Goal: Information Seeking & Learning: Check status

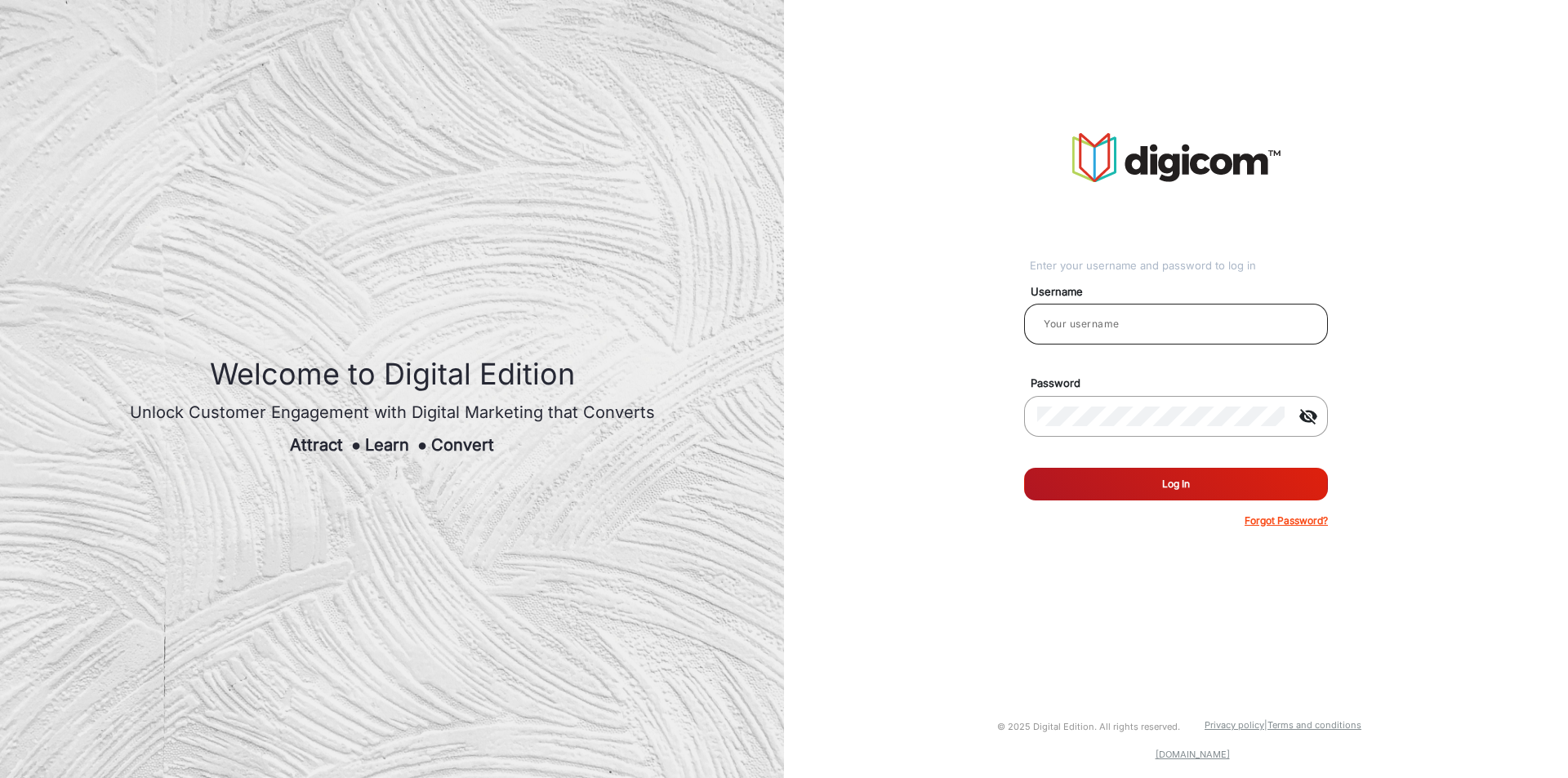
click at [1112, 331] on input "email" at bounding box center [1175, 324] width 278 height 19
type input "CSTeam_Briefing Form"
click at [1114, 484] on button "Log In" at bounding box center [1175, 484] width 303 height 32
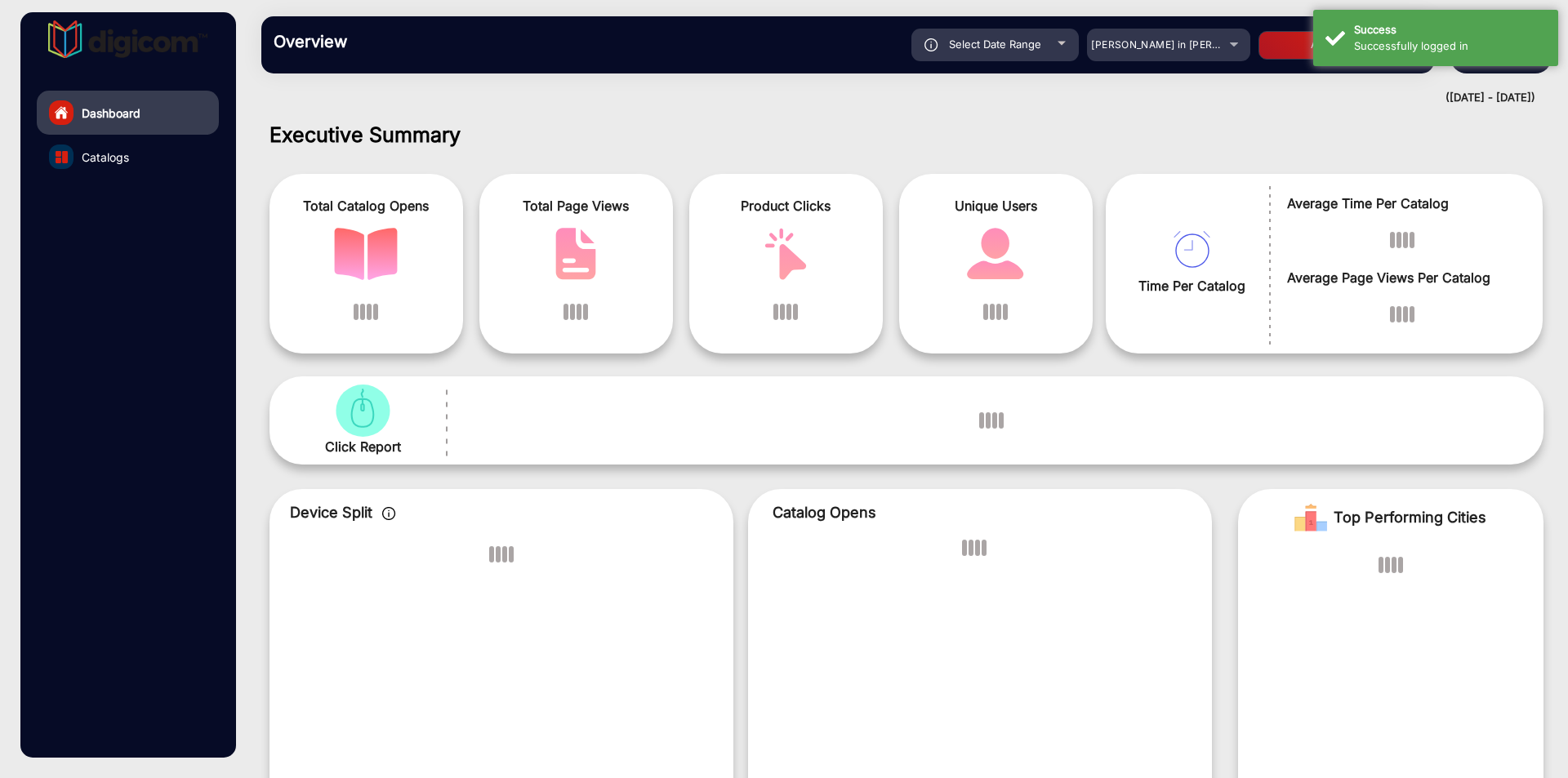
scroll to position [13, 0]
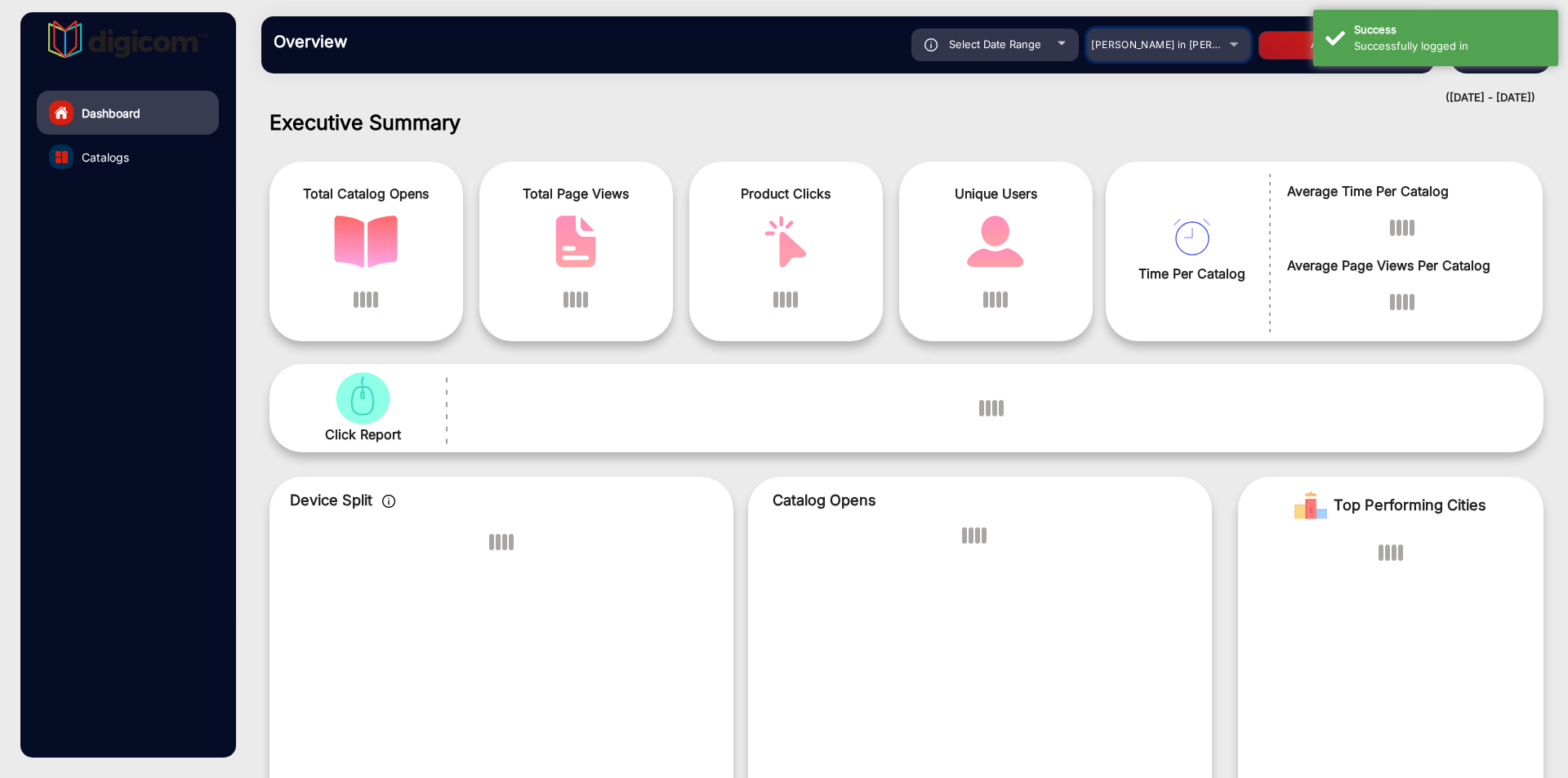
click at [1156, 38] on div "[PERSON_NAME] in [PERSON_NAME]" at bounding box center [1156, 45] width 131 height 19
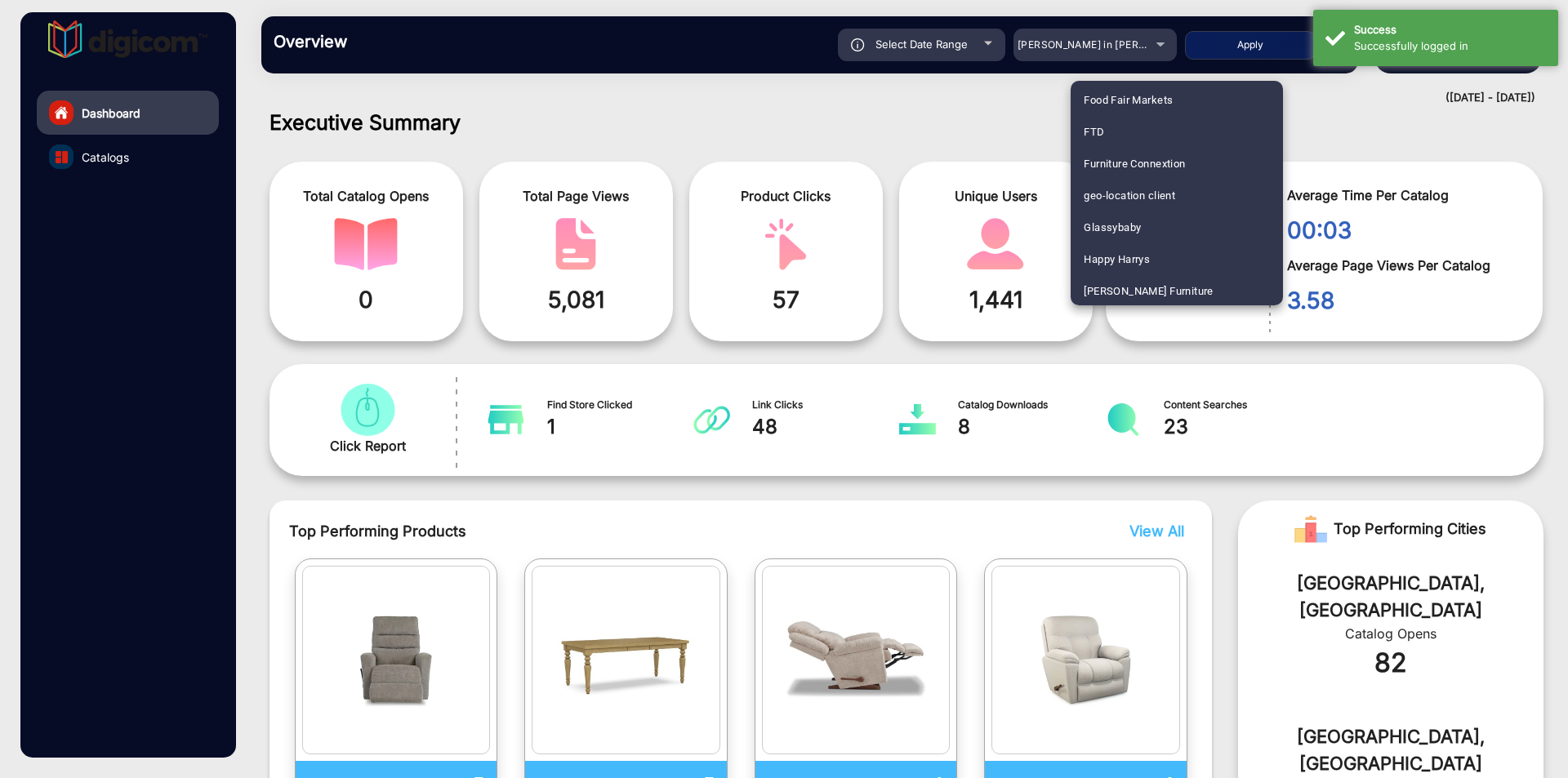
scroll to position [2104, 0]
click at [1128, 293] on mat-option "Heinens" at bounding box center [1177, 292] width 213 height 32
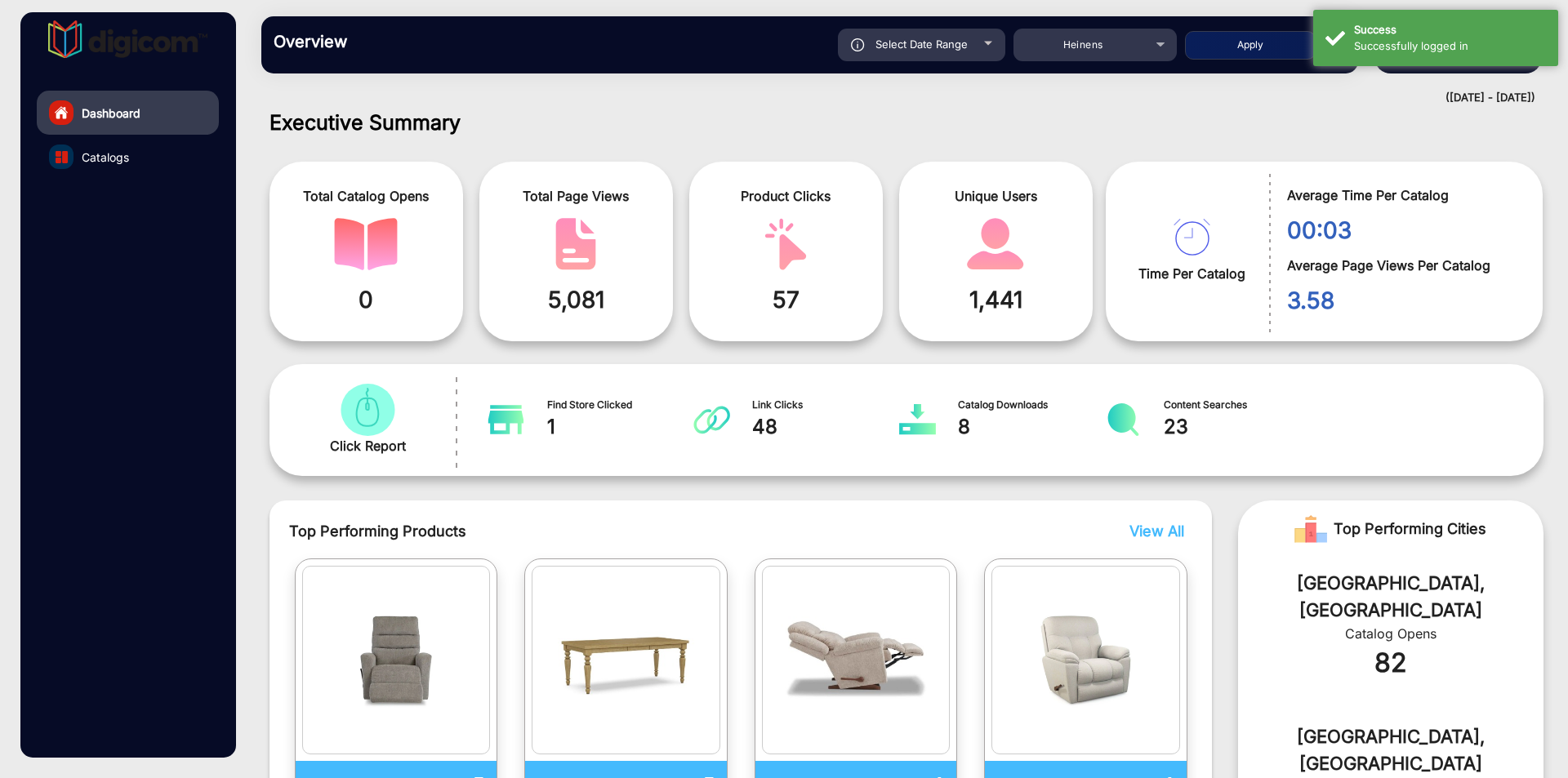
click at [1226, 38] on button "Apply" at bounding box center [1250, 45] width 131 height 28
type input "[DATE]"
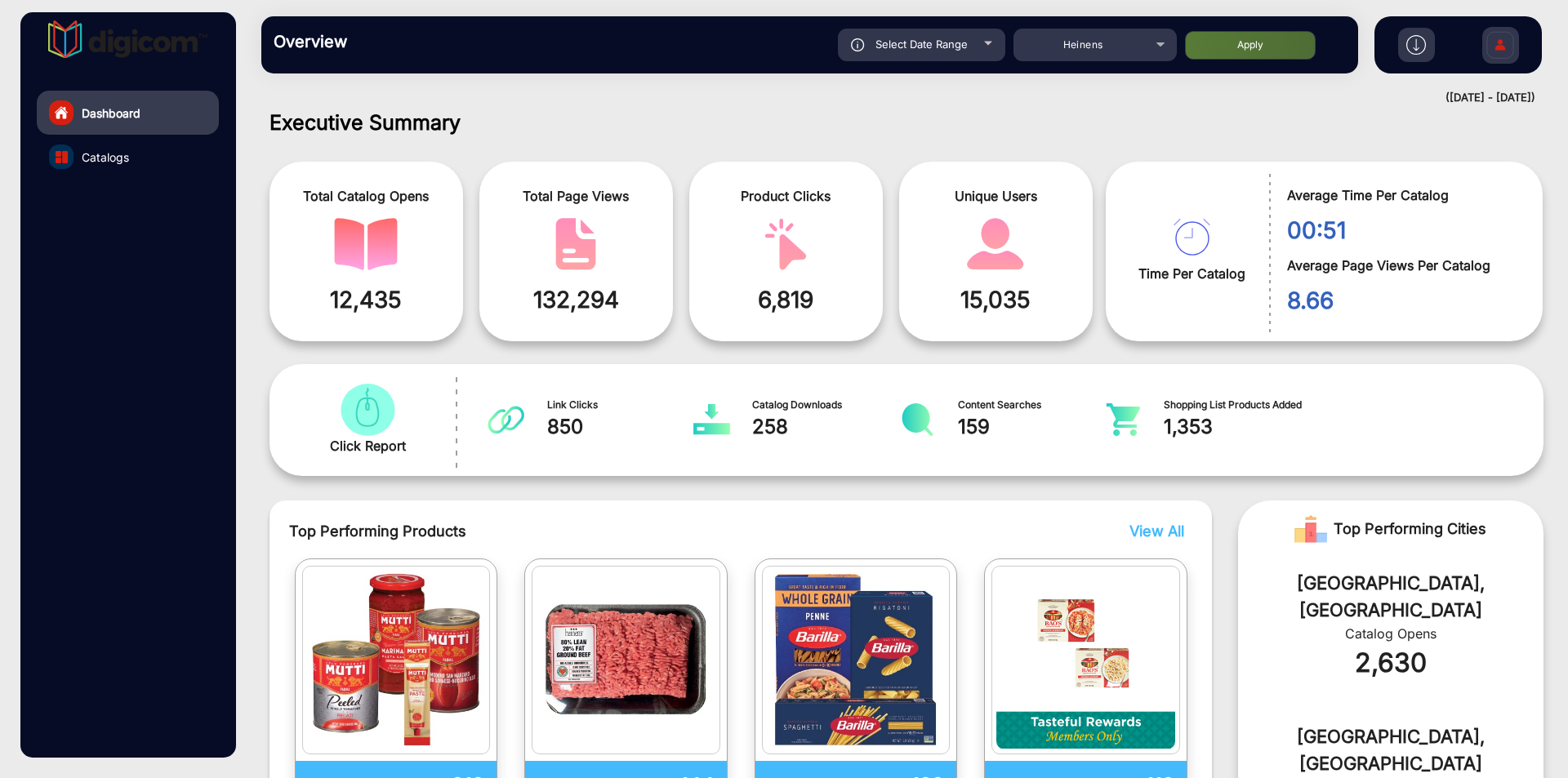
click at [80, 164] on link "Catalogs" at bounding box center [128, 156] width 182 height 44
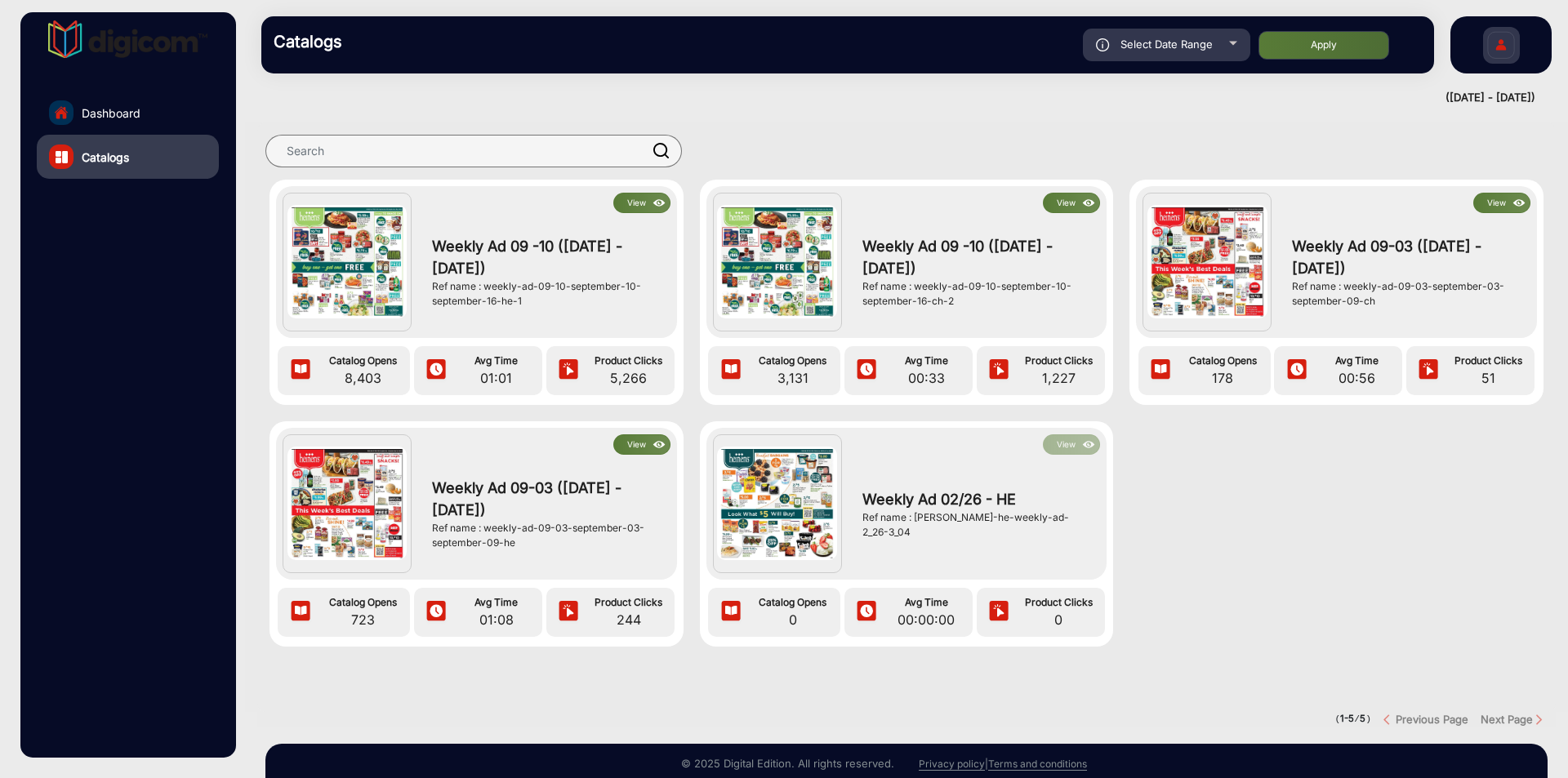
click at [1060, 203] on button "View" at bounding box center [1071, 203] width 58 height 20
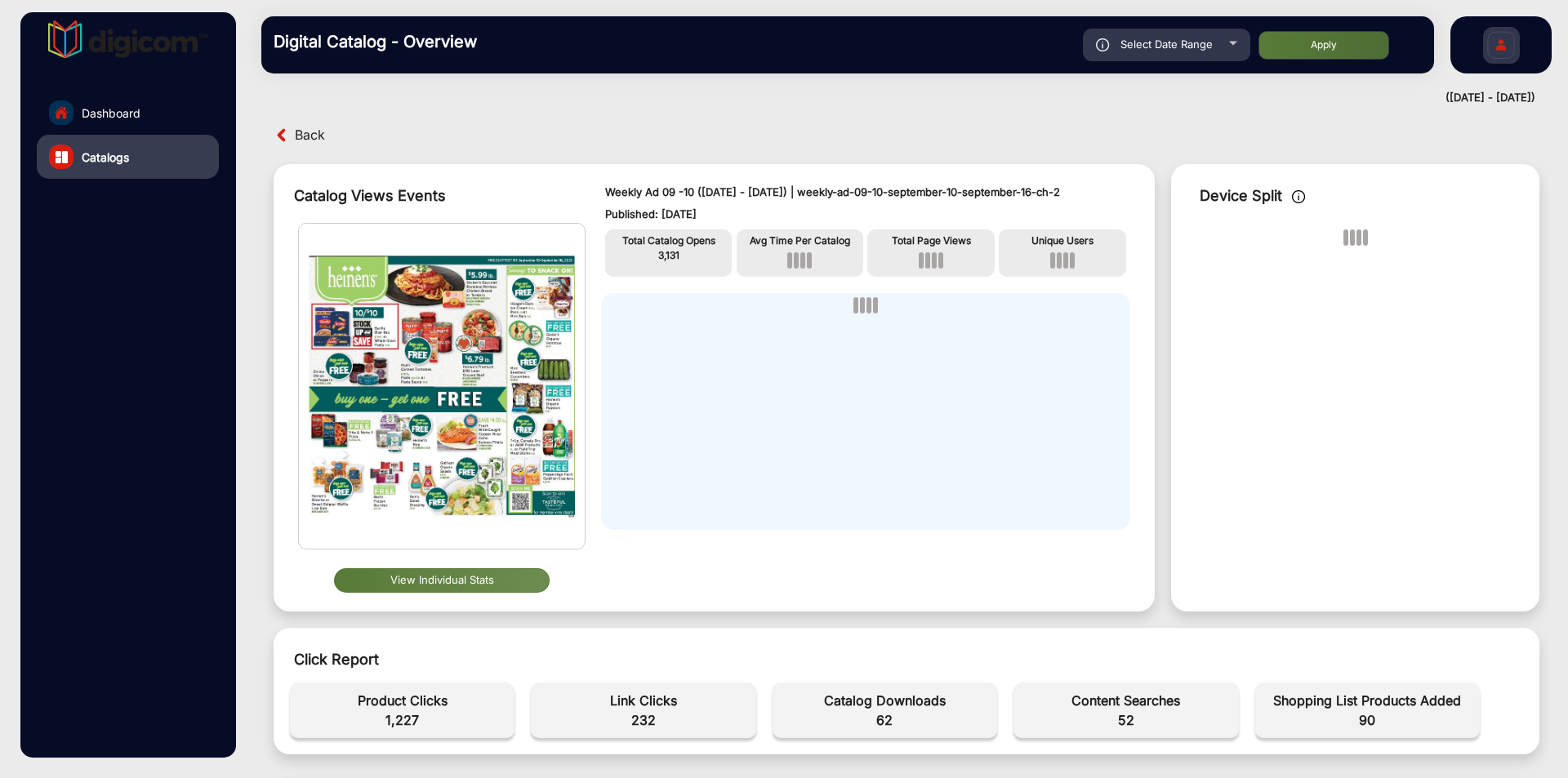
scroll to position [408, 0]
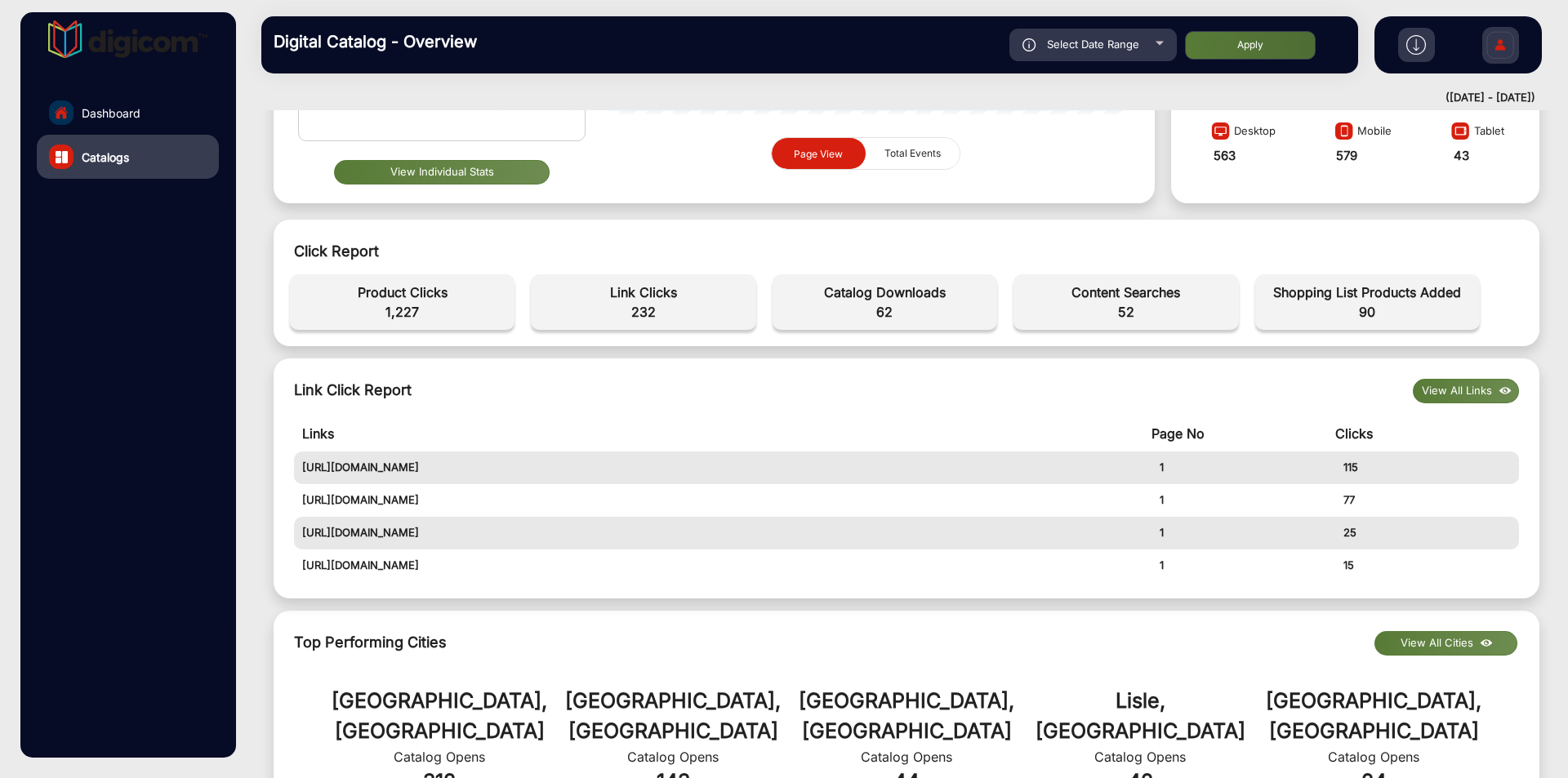
click at [494, 177] on button "View Individual Stats" at bounding box center [441, 172] width 216 height 24
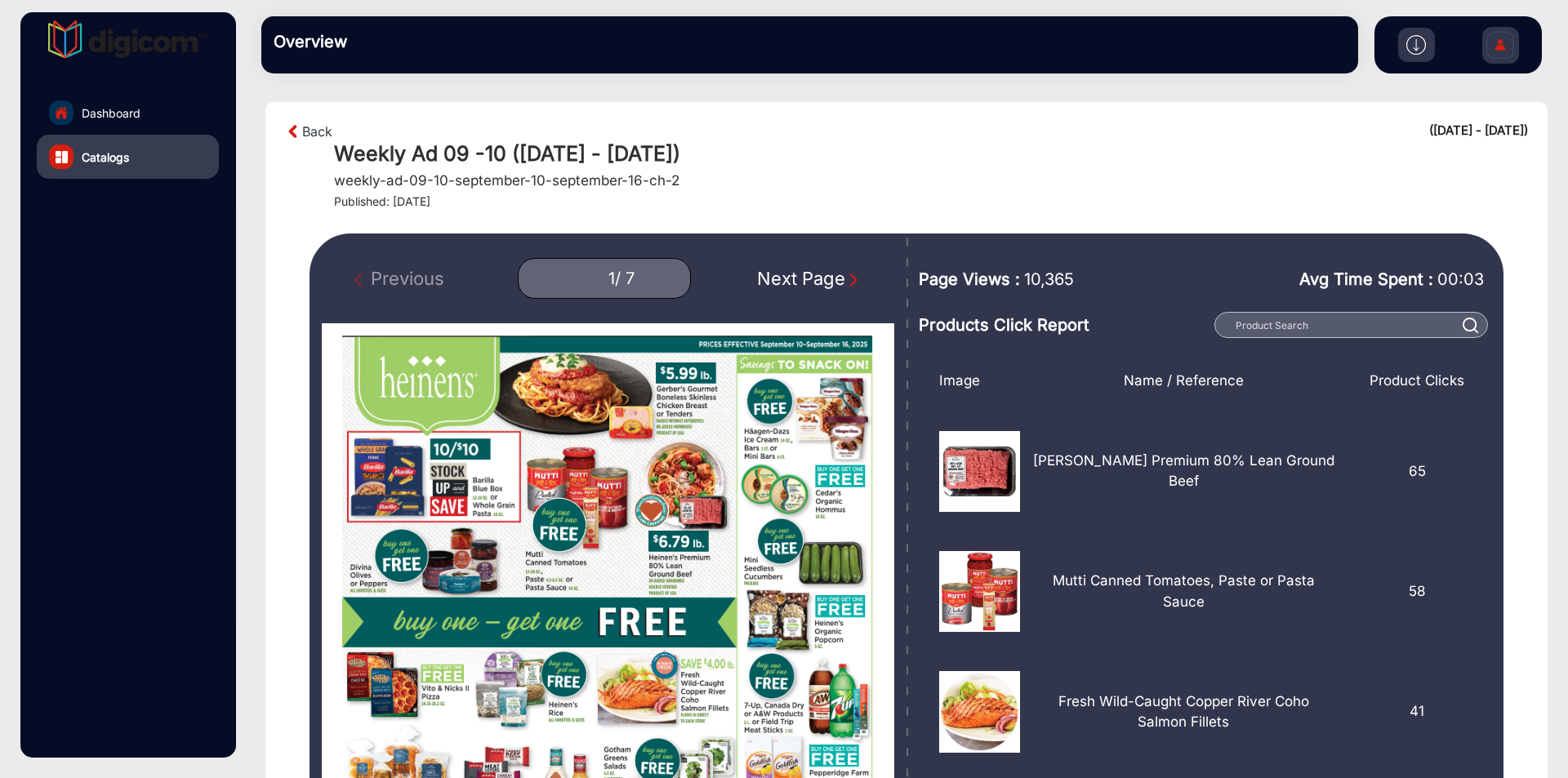
click at [313, 118] on section "Back ([DATE] - [DATE]) Weekly Ad 09 -10 ([DATE] - [DATE]) weekly-ad-09-10-septe…" at bounding box center [906, 501] width 1282 height 797
click at [314, 127] on link "Back" at bounding box center [317, 132] width 30 height 19
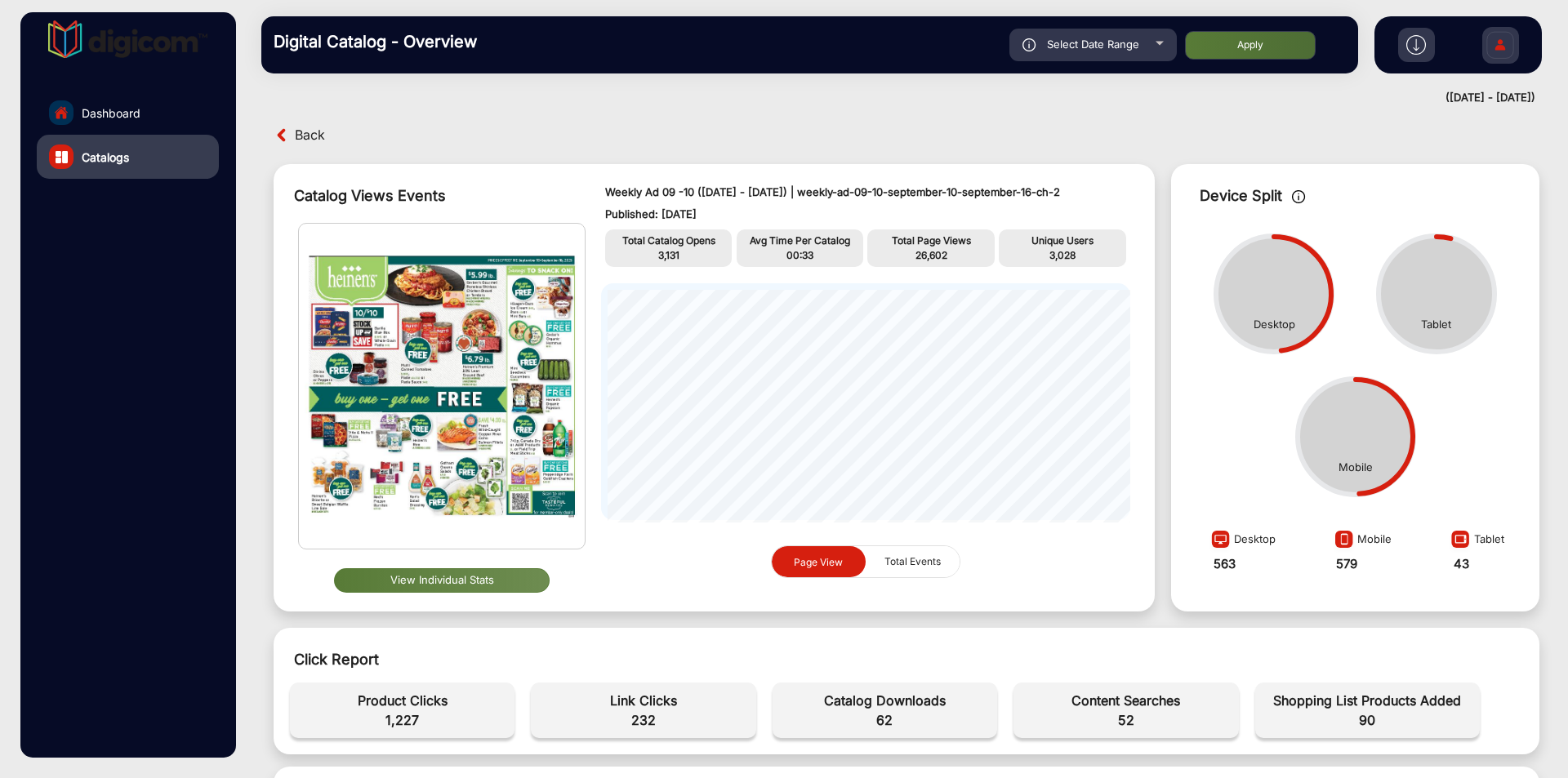
scroll to position [408, 0]
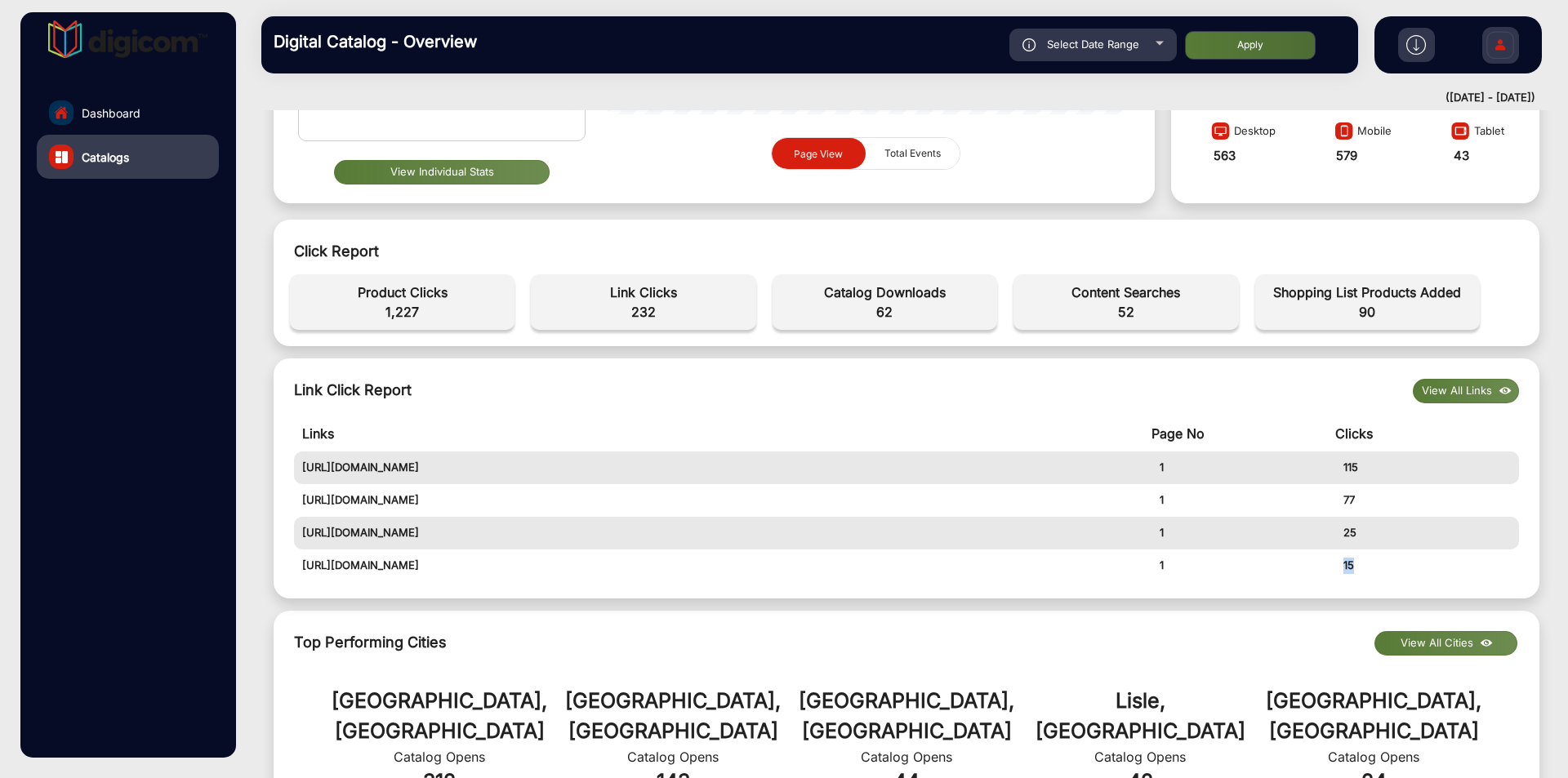
drag, startPoint x: 1340, startPoint y: 569, endPoint x: 1355, endPoint y: 569, distance: 15.0
click at [1355, 569] on td "15" at bounding box center [1427, 565] width 183 height 32
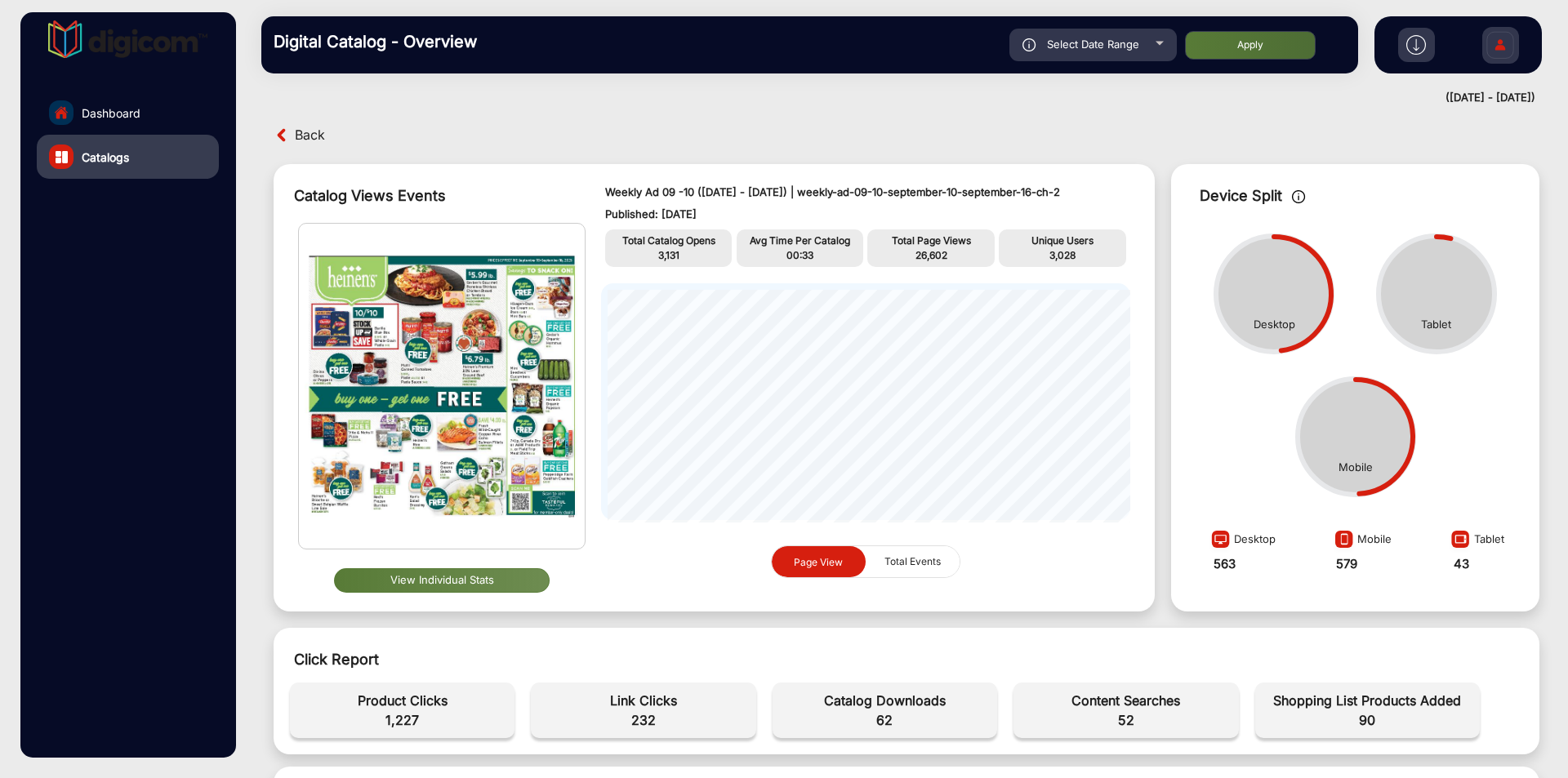
click at [502, 580] on button "View Individual Stats" at bounding box center [441, 580] width 216 height 24
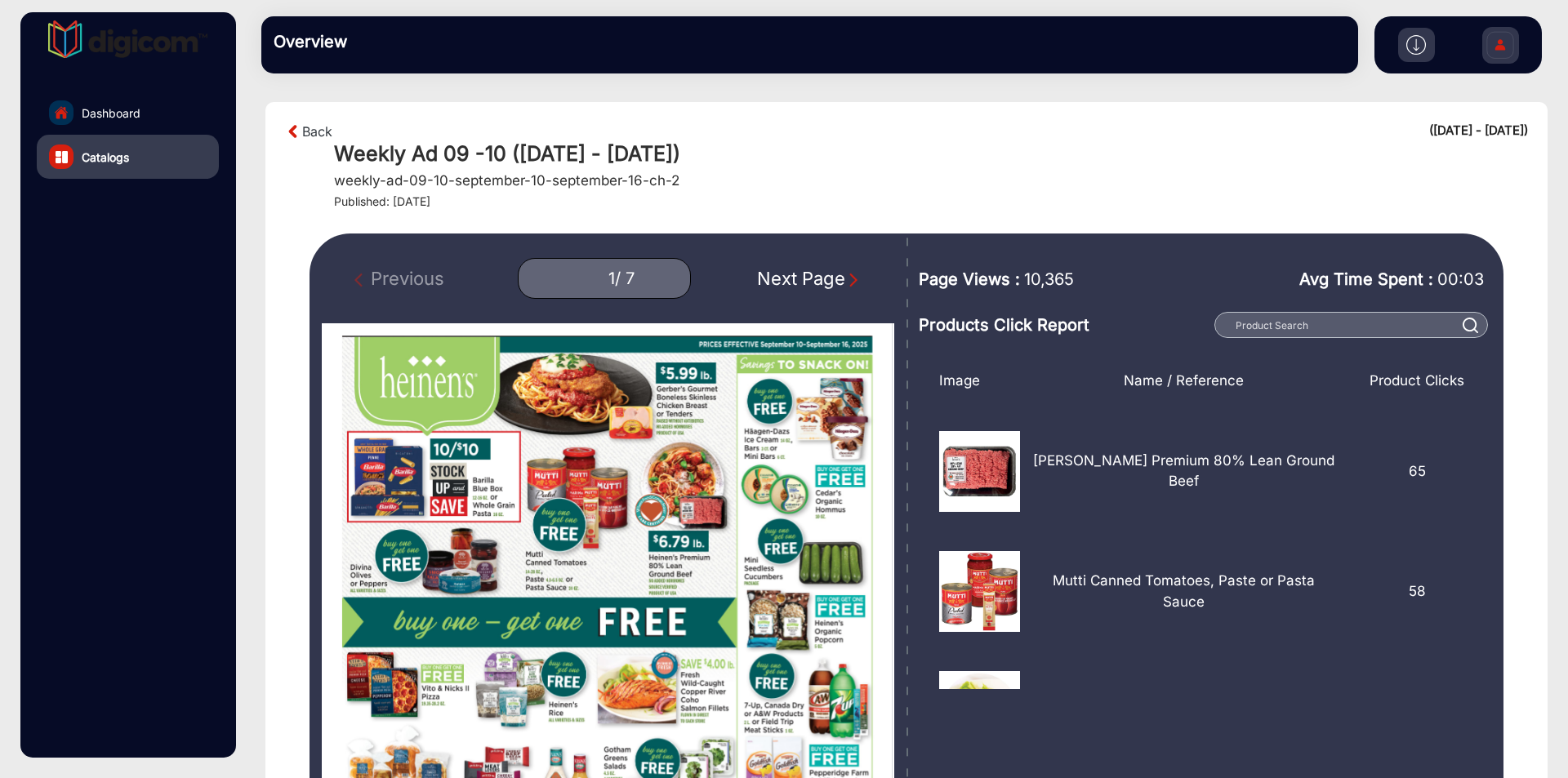
click at [843, 275] on div "Next Page" at bounding box center [808, 279] width 104 height 27
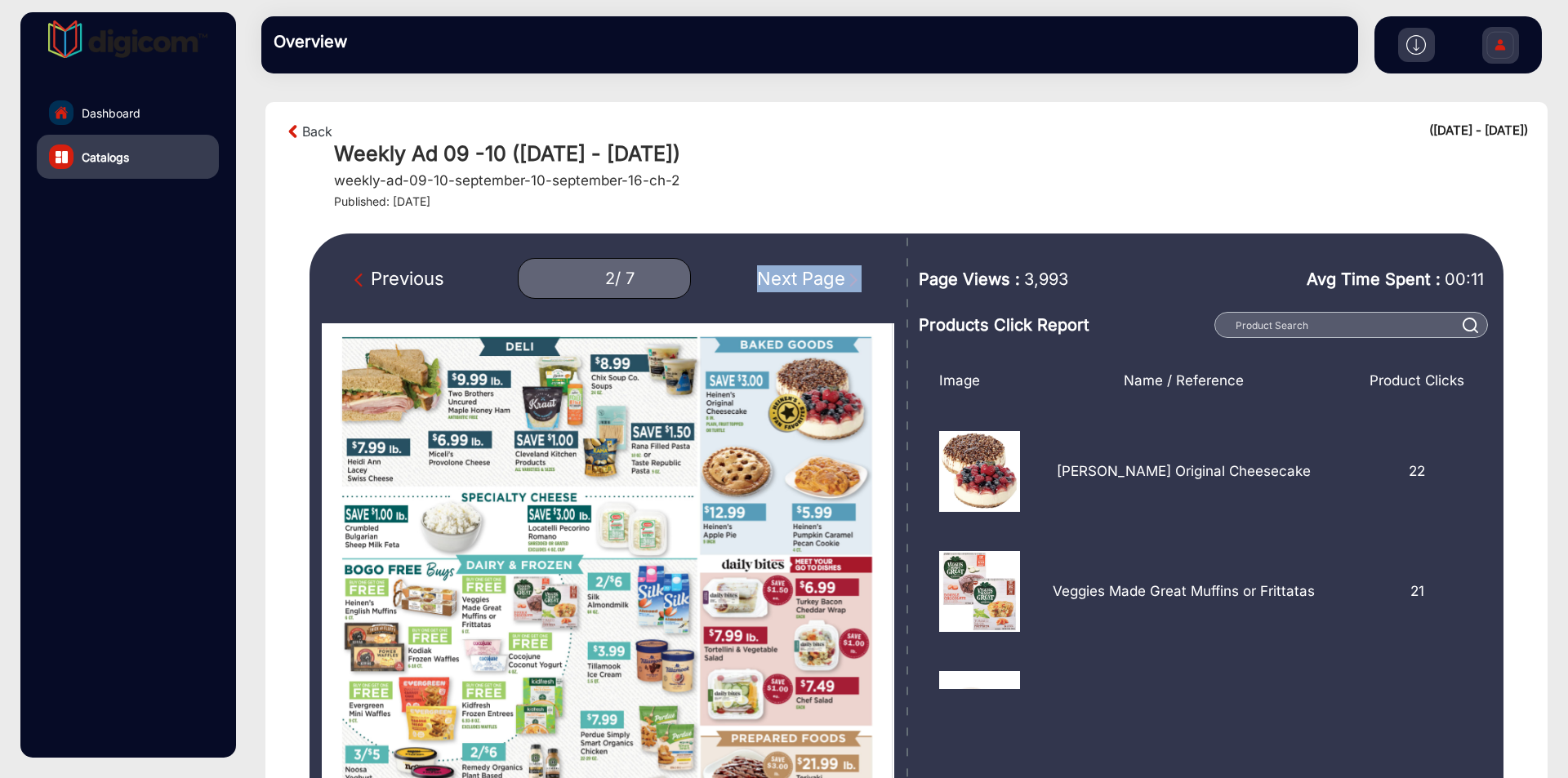
click at [843, 275] on div "Next Page" at bounding box center [808, 279] width 104 height 27
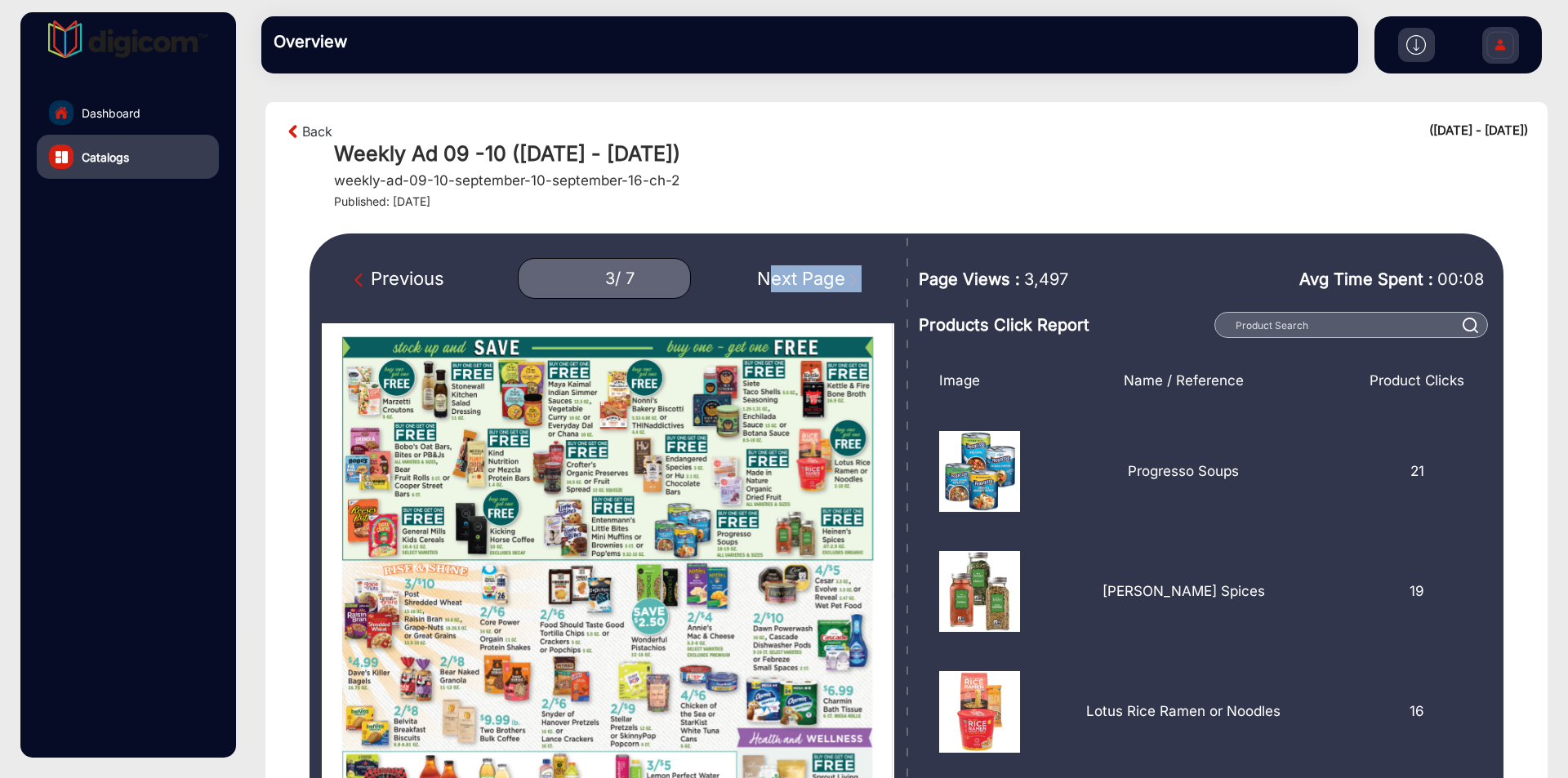
click at [843, 275] on div "Next Page" at bounding box center [808, 279] width 104 height 27
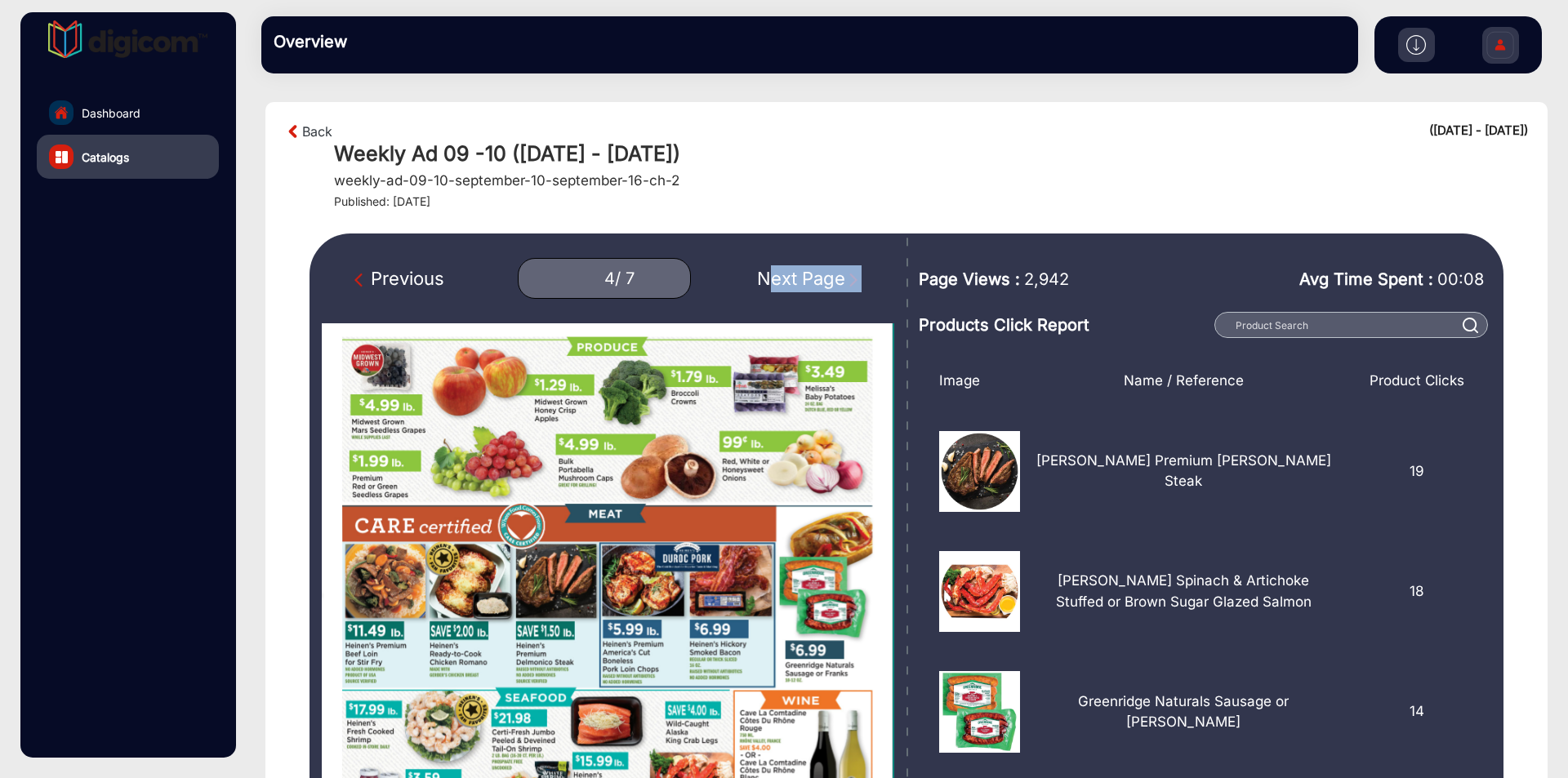
click at [843, 275] on div "Next Page" at bounding box center [808, 279] width 104 height 27
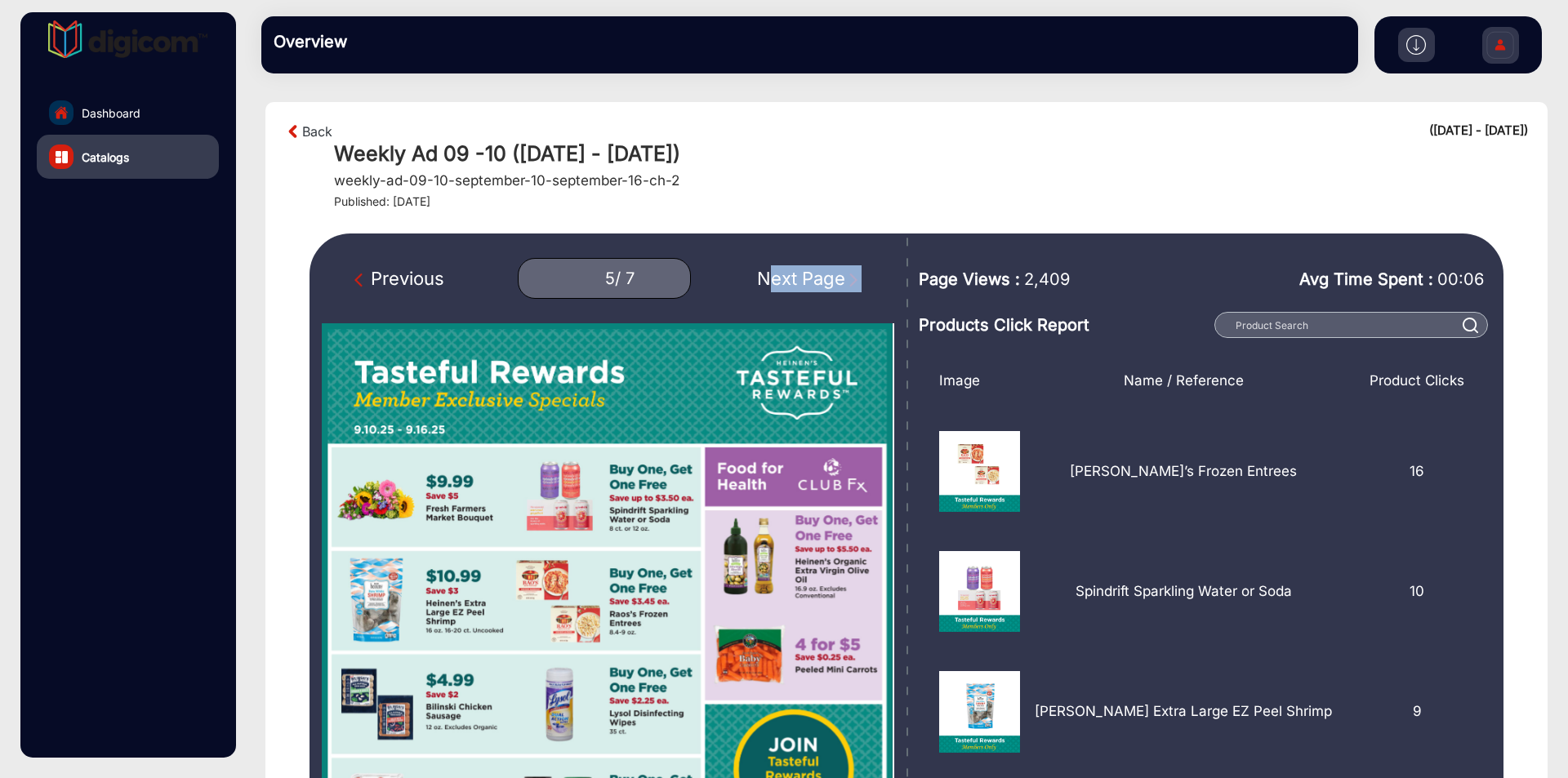
click at [843, 275] on div "Next Page" at bounding box center [808, 279] width 104 height 27
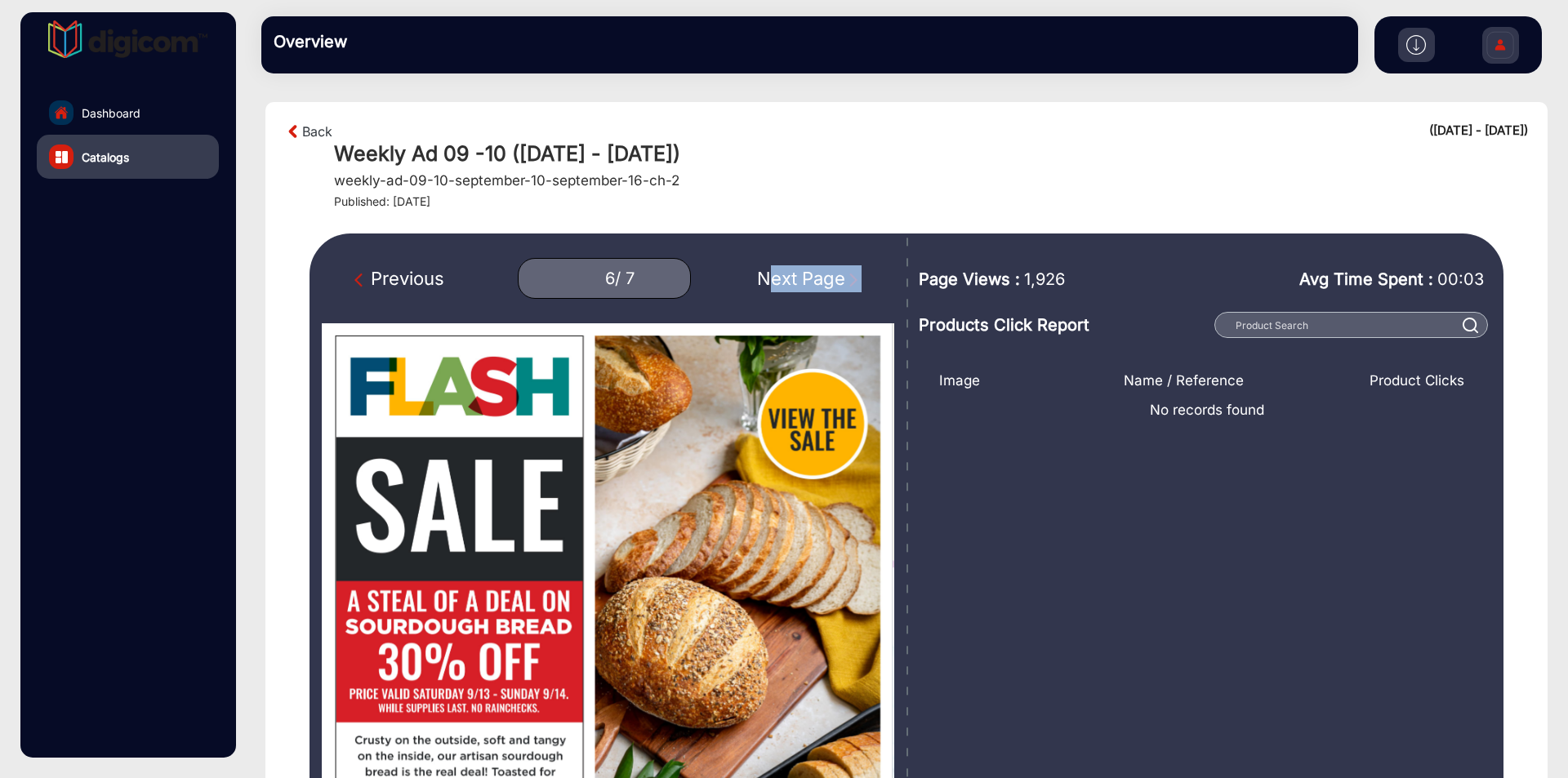
click at [845, 274] on img "Next Page" at bounding box center [853, 280] width 17 height 17
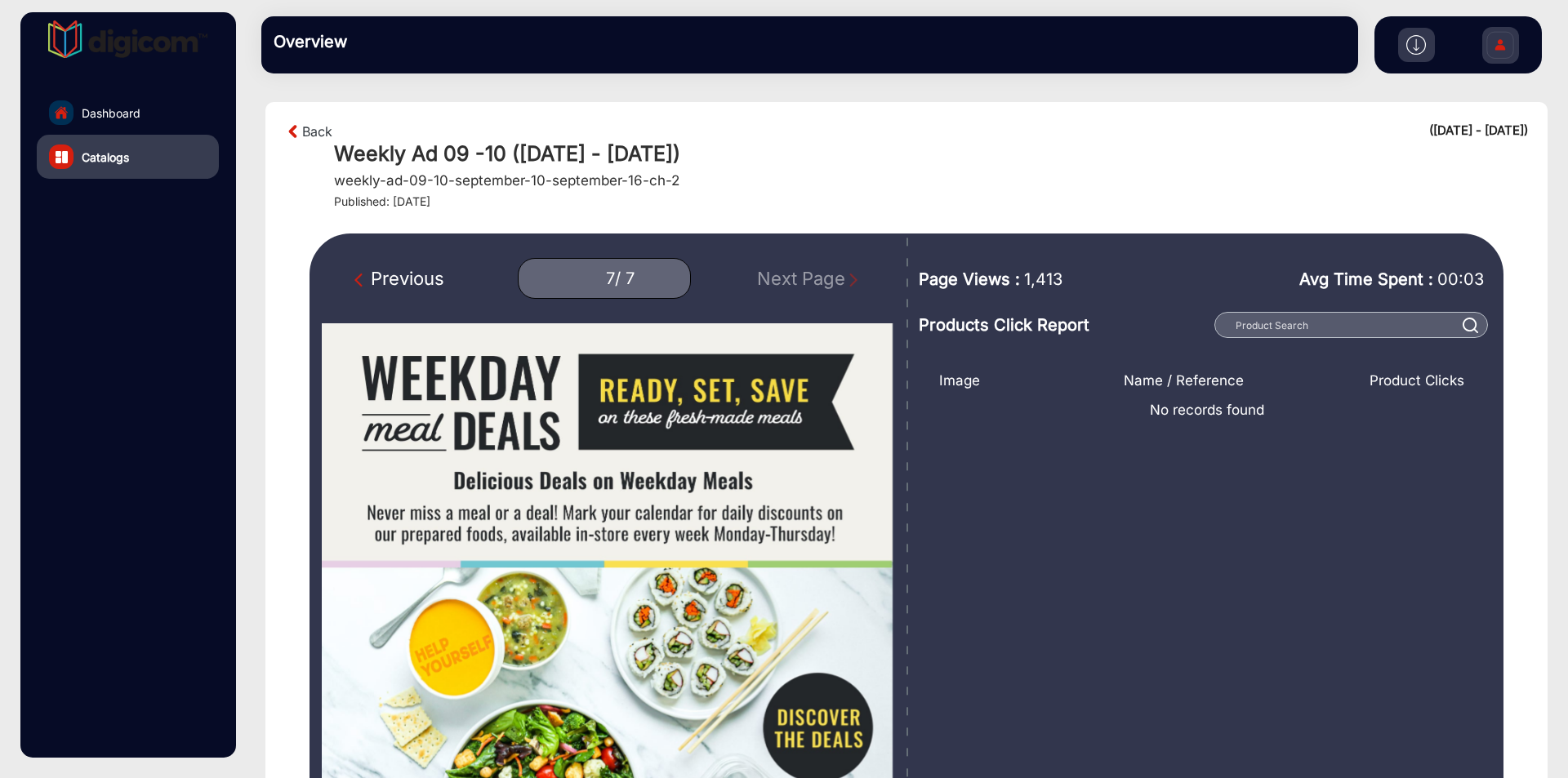
click at [429, 277] on div "Previous" at bounding box center [399, 279] width 90 height 27
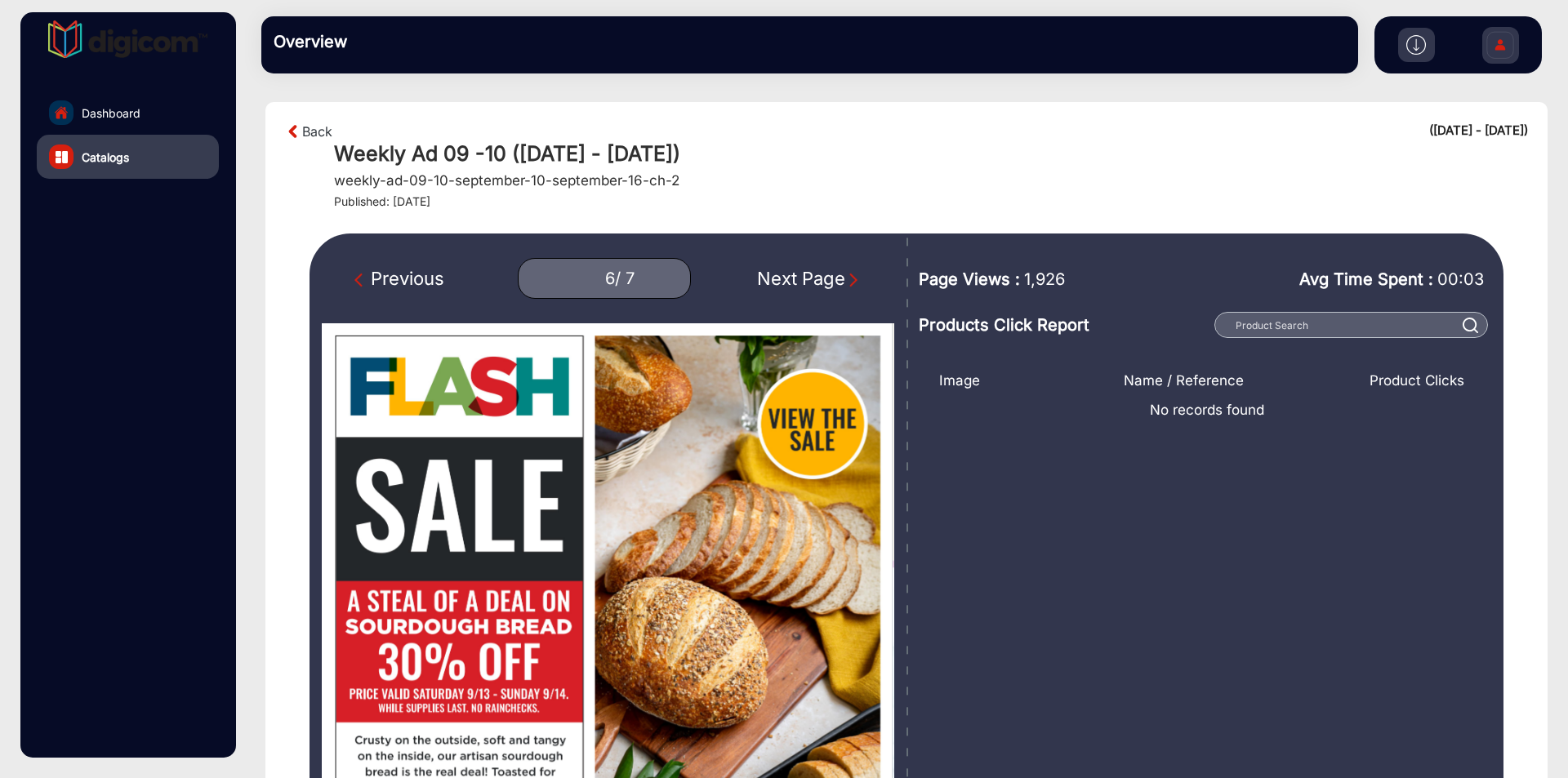
click at [429, 277] on div "Previous" at bounding box center [399, 279] width 90 height 27
type input "5"
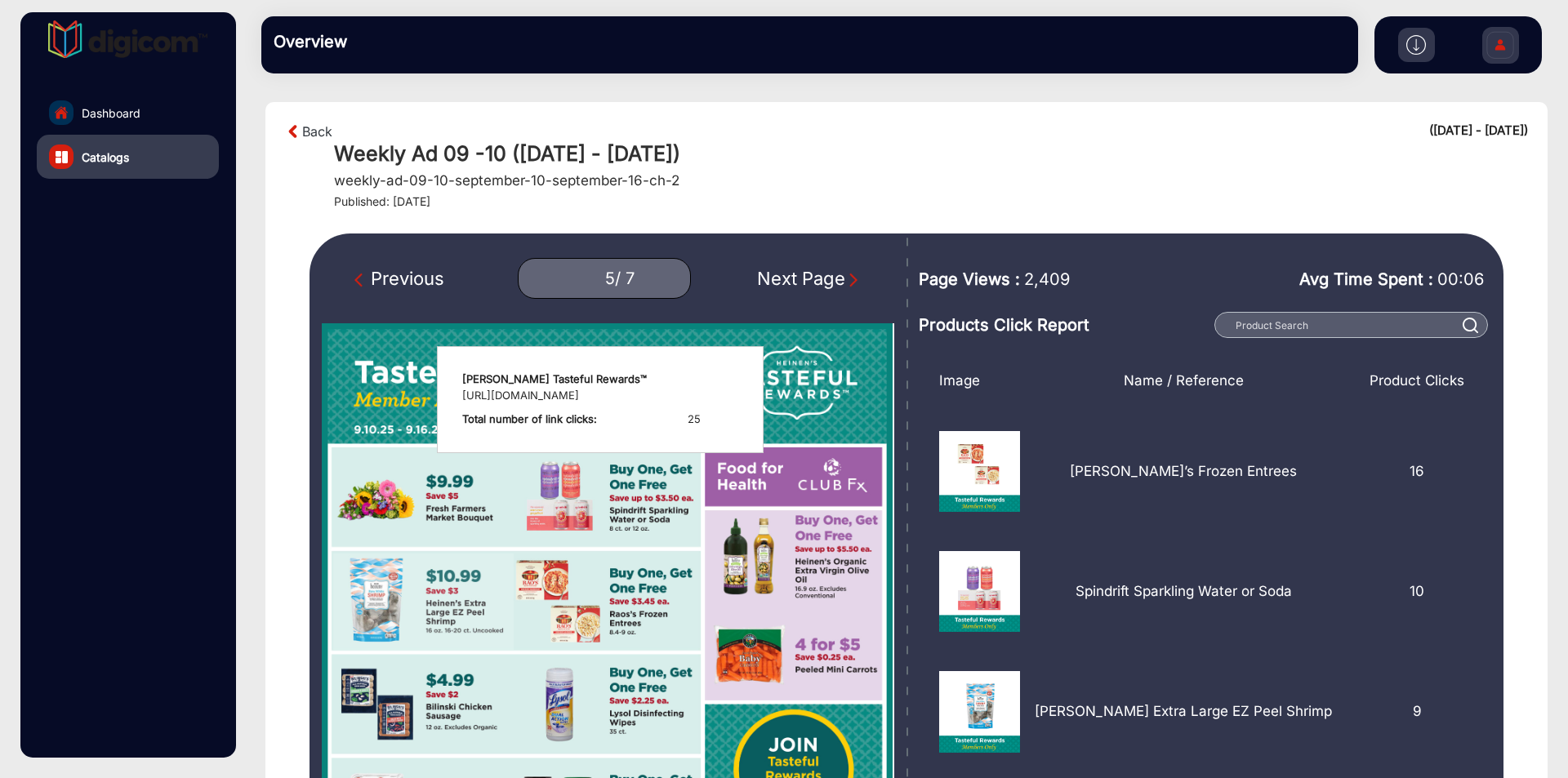
scroll to position [242, 0]
